Goal: Task Accomplishment & Management: Use online tool/utility

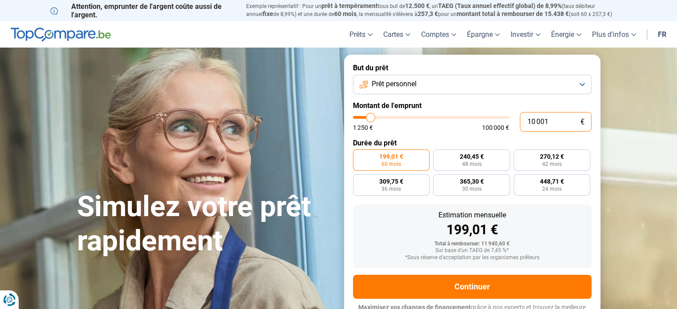
click at [550, 123] on input "10 001" at bounding box center [556, 122] width 72 height 20
type input "1 000"
type input "1250"
type input "100"
type input "1250"
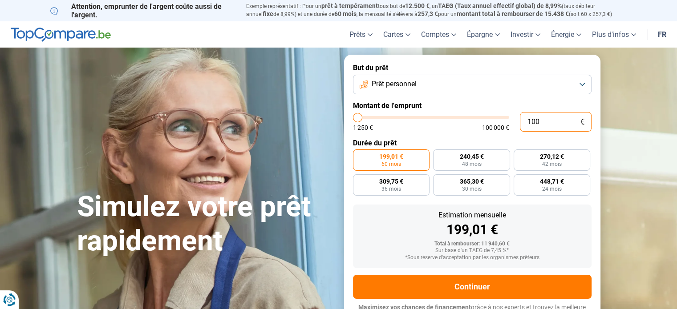
type input "10"
type input "1250"
type input "1"
type input "1250"
type input "0"
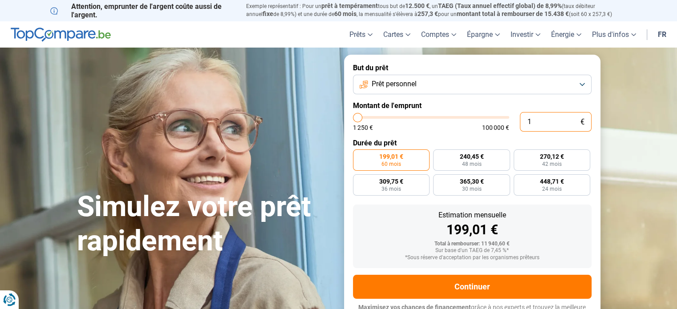
type input "1250"
type input "5"
type input "1250"
type input "50"
type input "1250"
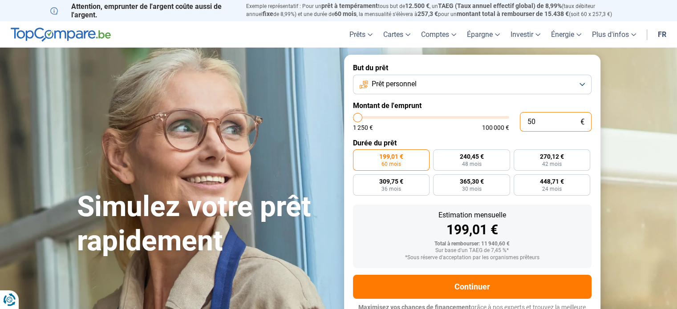
type input "5"
type input "1250"
type input "55"
type input "1250"
type input "550"
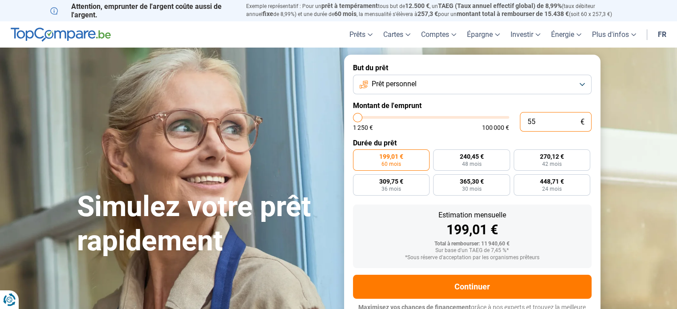
type input "1250"
type input "5 500"
type input "5500"
radio input "true"
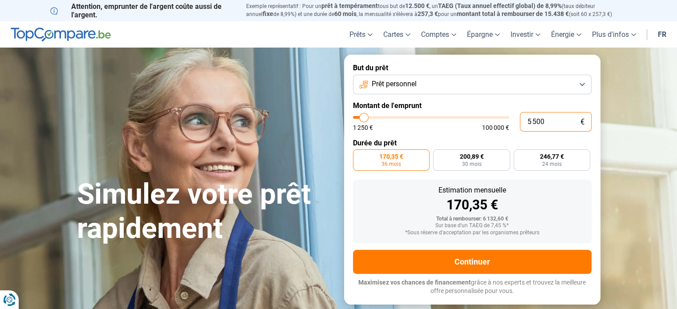
type input "550"
type input "1250"
type input "55"
type input "1250"
type input "5"
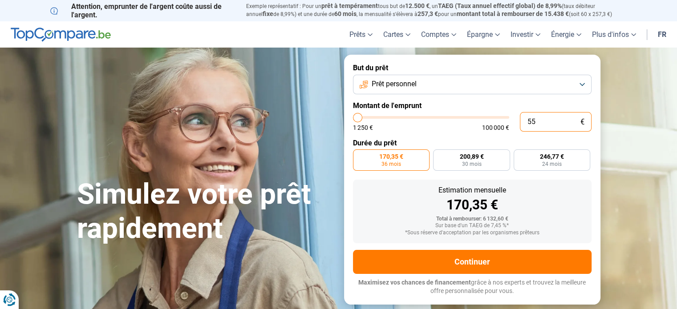
type input "1250"
type input "0"
type input "1250"
type input "1"
type input "1250"
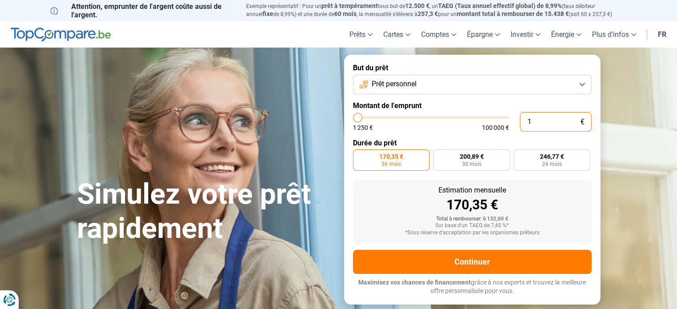
type input "10"
type input "1250"
type input "100"
type input "1250"
type input "1 000"
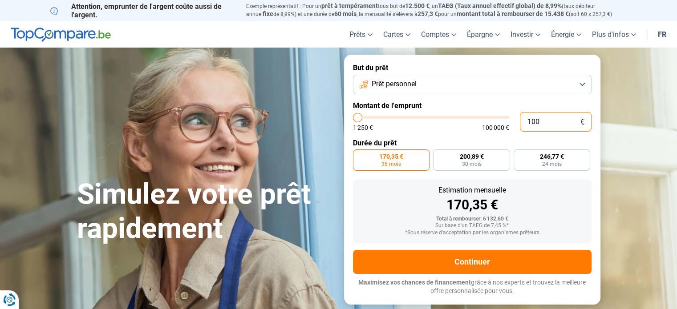
type input "1250"
type input "10 000"
type input "10000"
radio input "false"
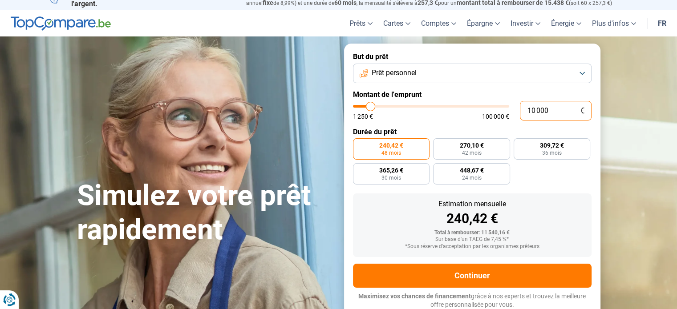
scroll to position [12, 0]
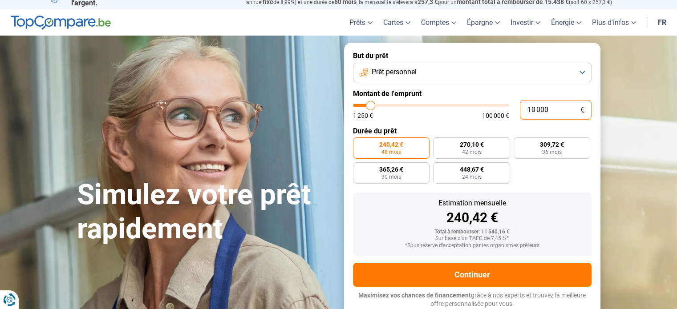
type input "1 000"
type input "1250"
type input "10 001"
type input "10000"
type input "1 000"
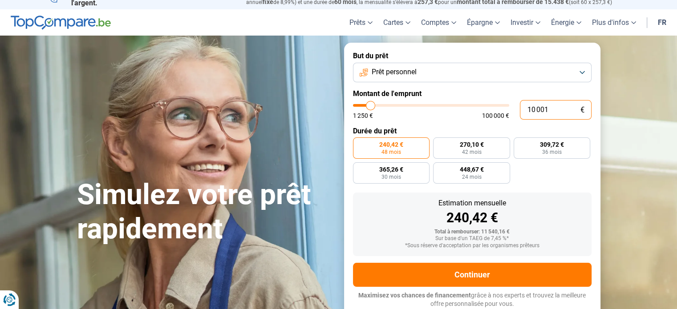
type input "1250"
type input "100"
type input "1250"
type input "10"
type input "1250"
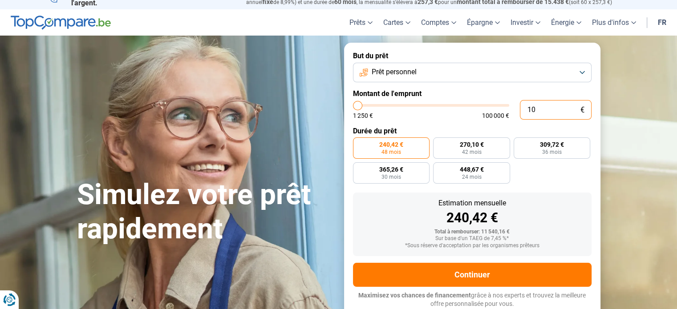
type input "1"
type input "1250"
type input "0"
type input "1250"
type input "1 250"
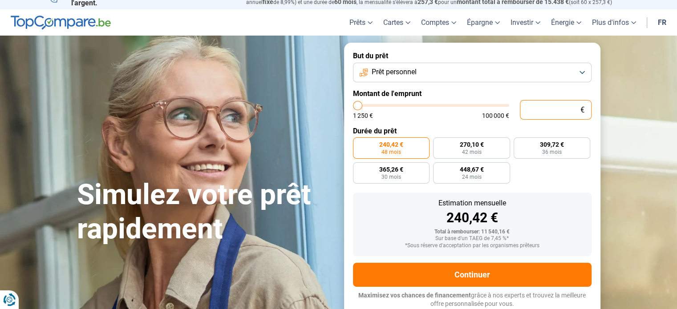
type input "1250"
radio input "true"
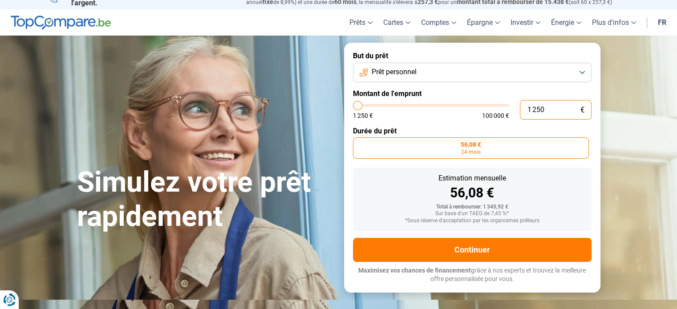
scroll to position [0, 0]
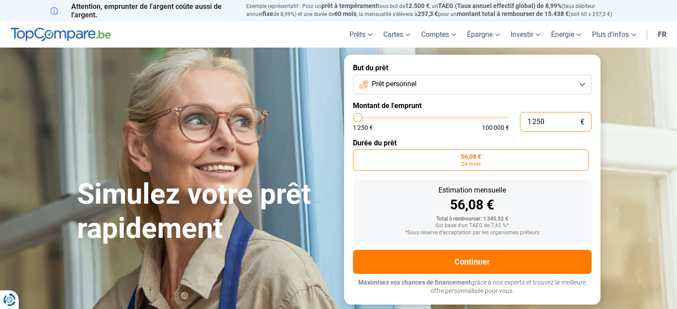
type input "125"
type input "1250"
type input "12"
type input "1250"
type input "1"
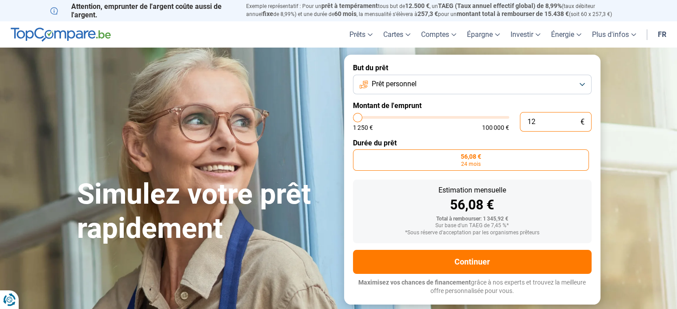
type input "1250"
type input "0"
type input "1250"
type input "4"
type input "1250"
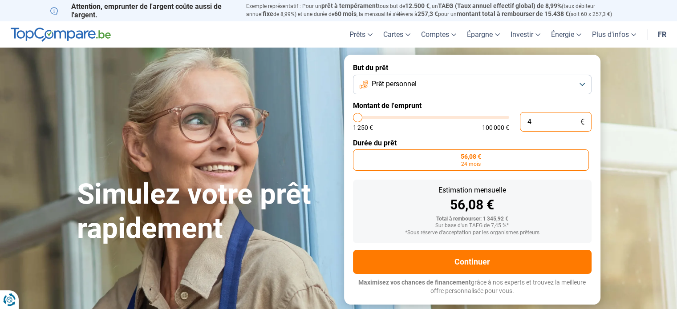
type input "40"
type input "1250"
type input "400"
type input "1250"
type input "4 000"
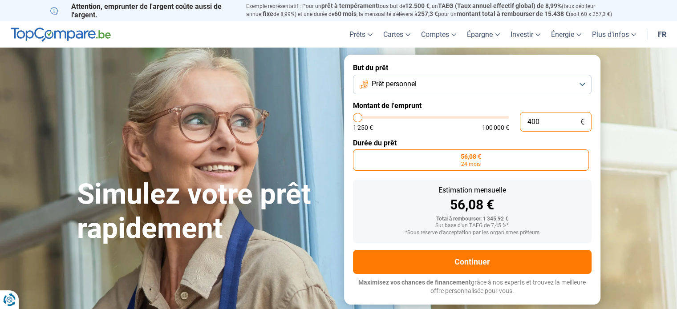
type input "4000"
radio input "false"
